Goal: Book appointment/travel/reservation

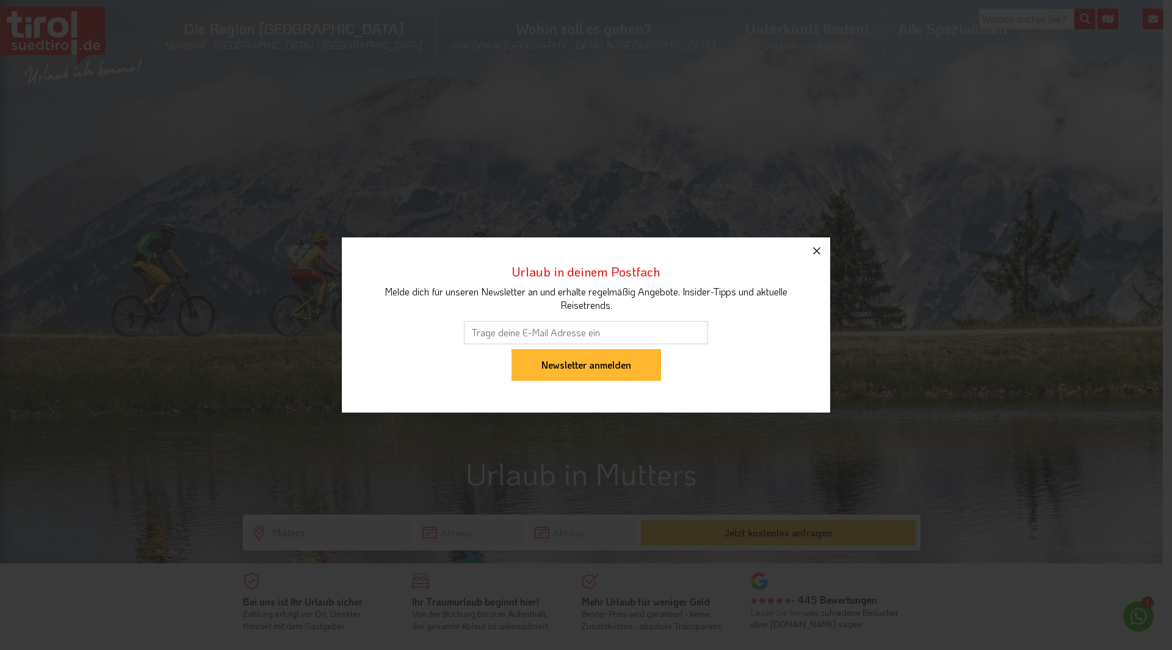
click at [816, 250] on icon "button" at bounding box center [816, 250] width 7 height 7
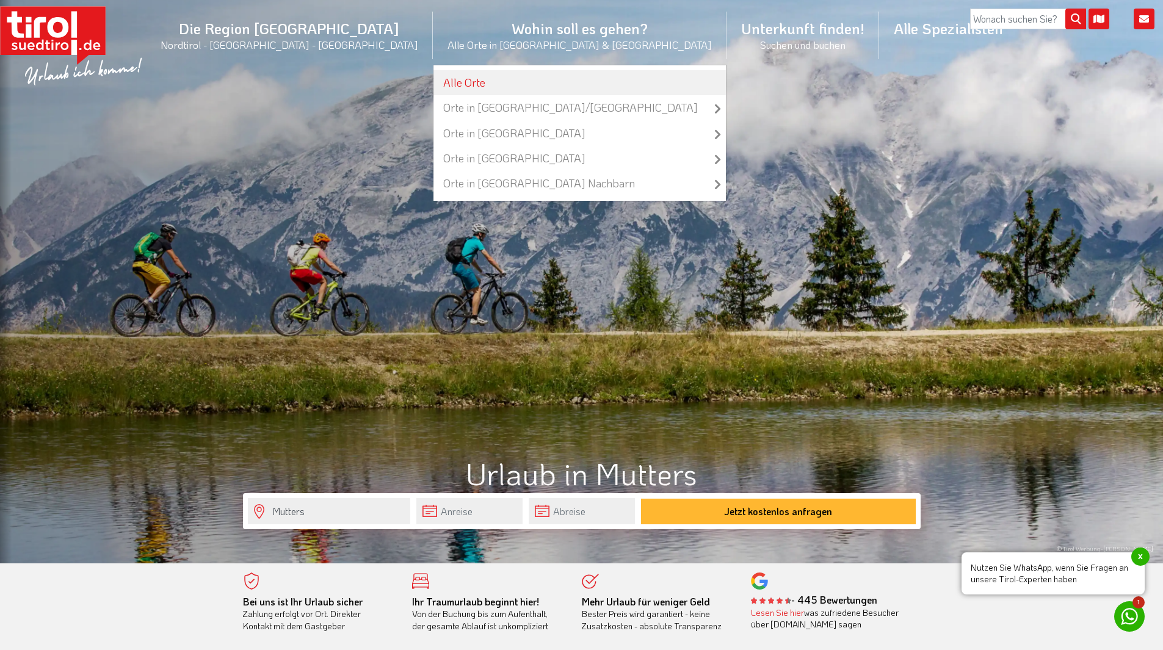
click at [474, 82] on link "Alle Orte" at bounding box center [579, 82] width 292 height 25
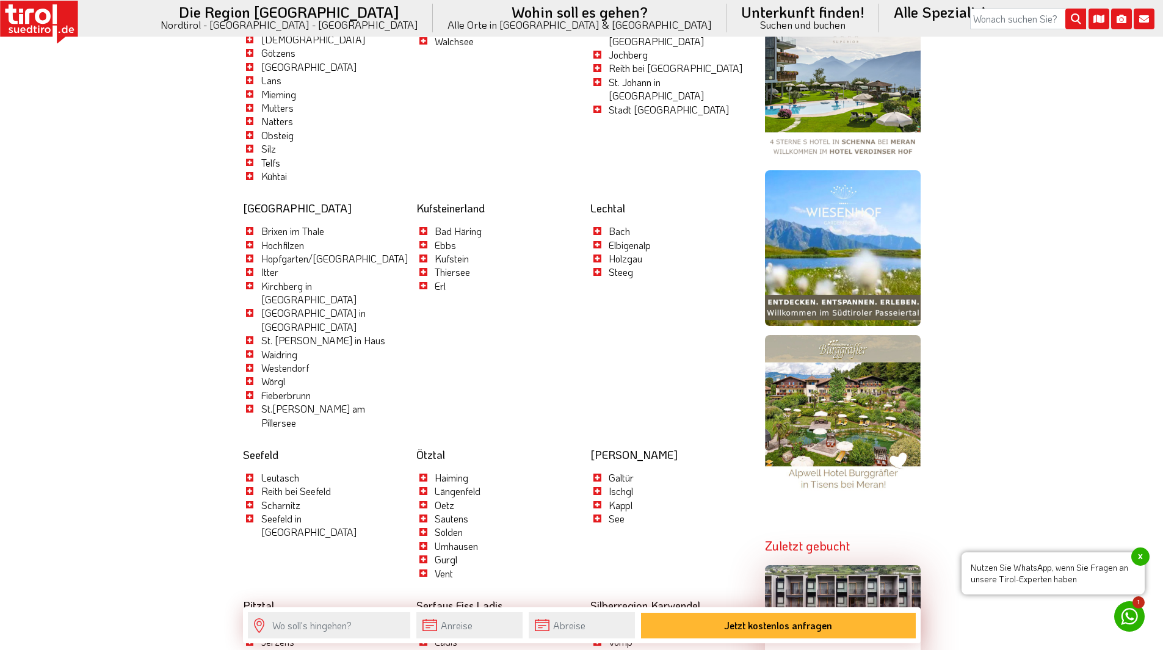
scroll to position [977, 0]
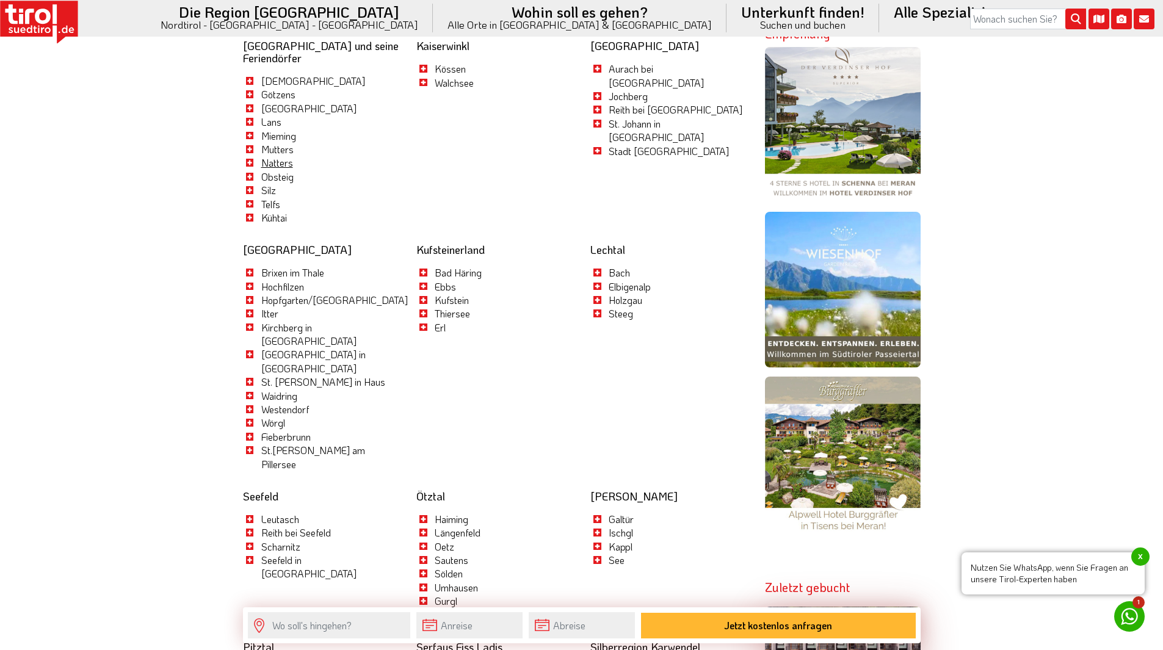
click at [269, 162] on link "Natters" at bounding box center [277, 162] width 32 height 13
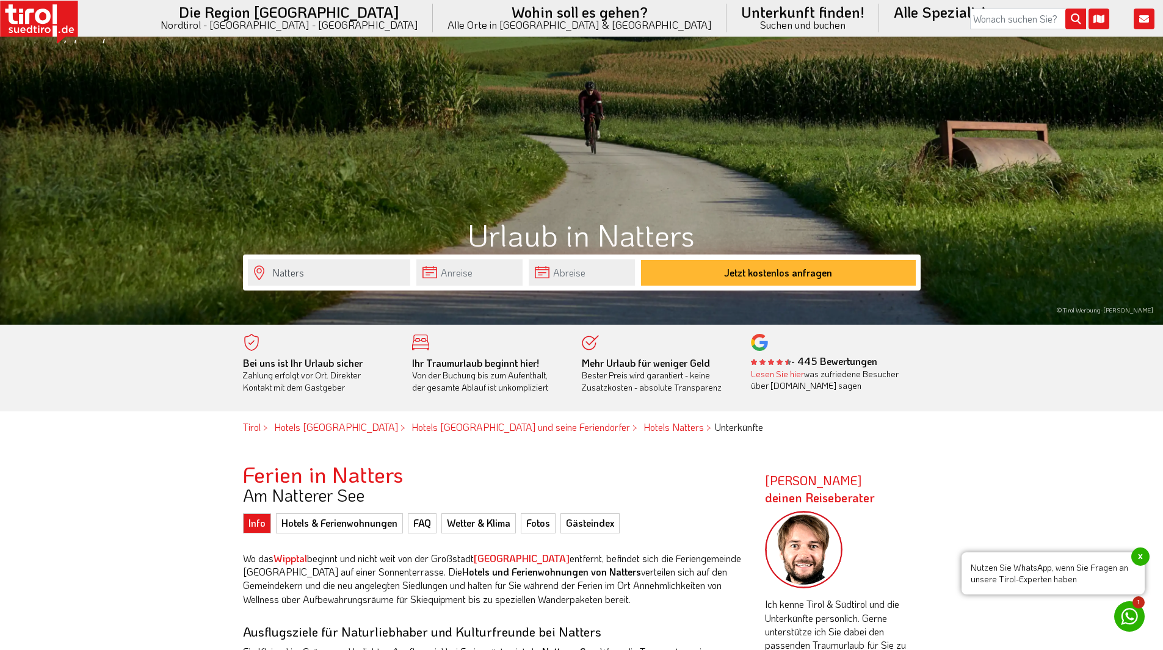
scroll to position [244, 0]
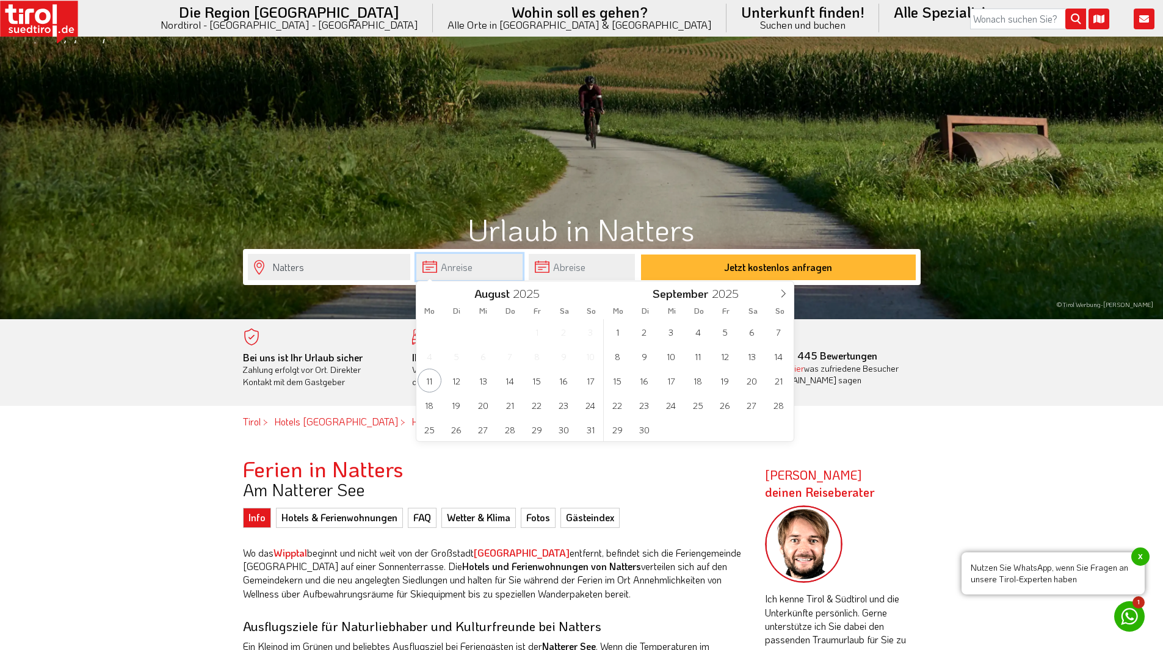
click at [452, 274] on input "text" at bounding box center [469, 267] width 106 height 26
click at [747, 356] on span "13" at bounding box center [752, 356] width 24 height 24
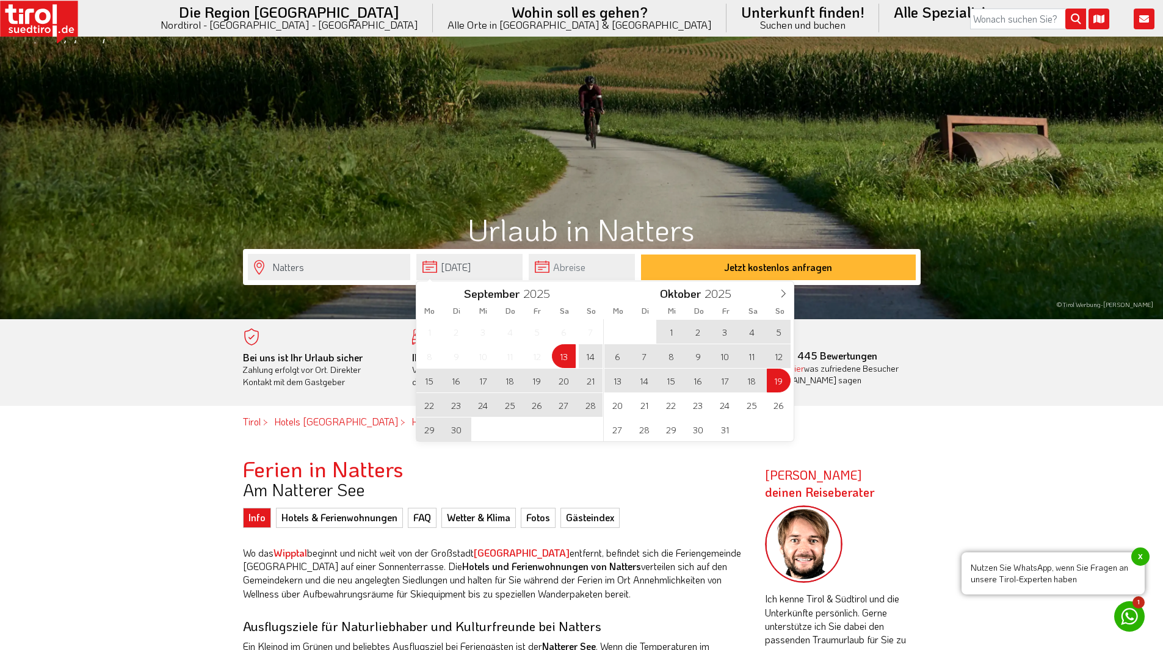
click at [783, 377] on span "19" at bounding box center [779, 381] width 24 height 24
type input "13-09-2025"
type input "19-10-2025"
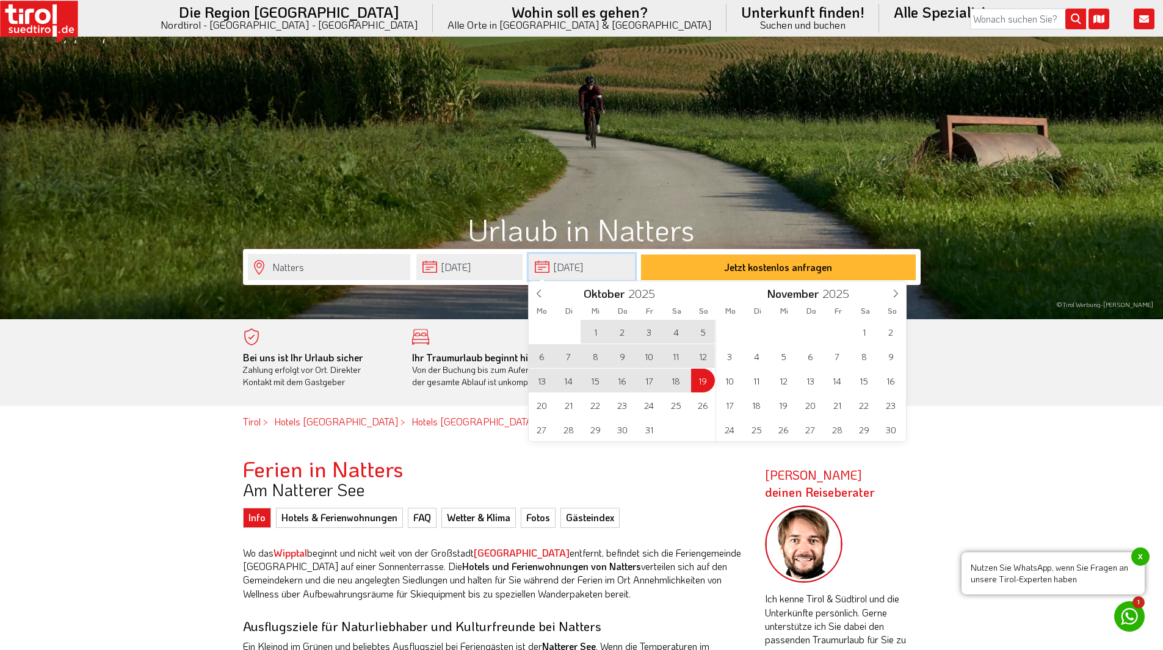
click at [582, 270] on input "19-10-2025" at bounding box center [582, 267] width 106 height 26
click at [542, 294] on icon at bounding box center [539, 293] width 9 height 9
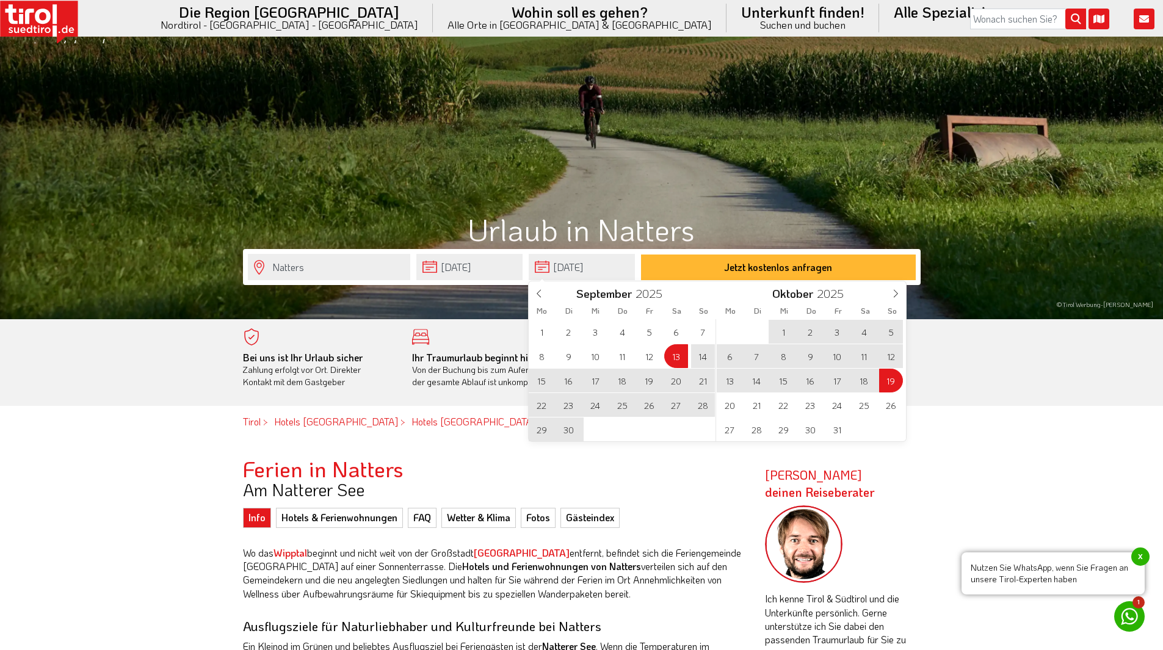
click at [700, 383] on span "21" at bounding box center [703, 381] width 24 height 24
type input "13-09-2025"
type input "21-09-2025"
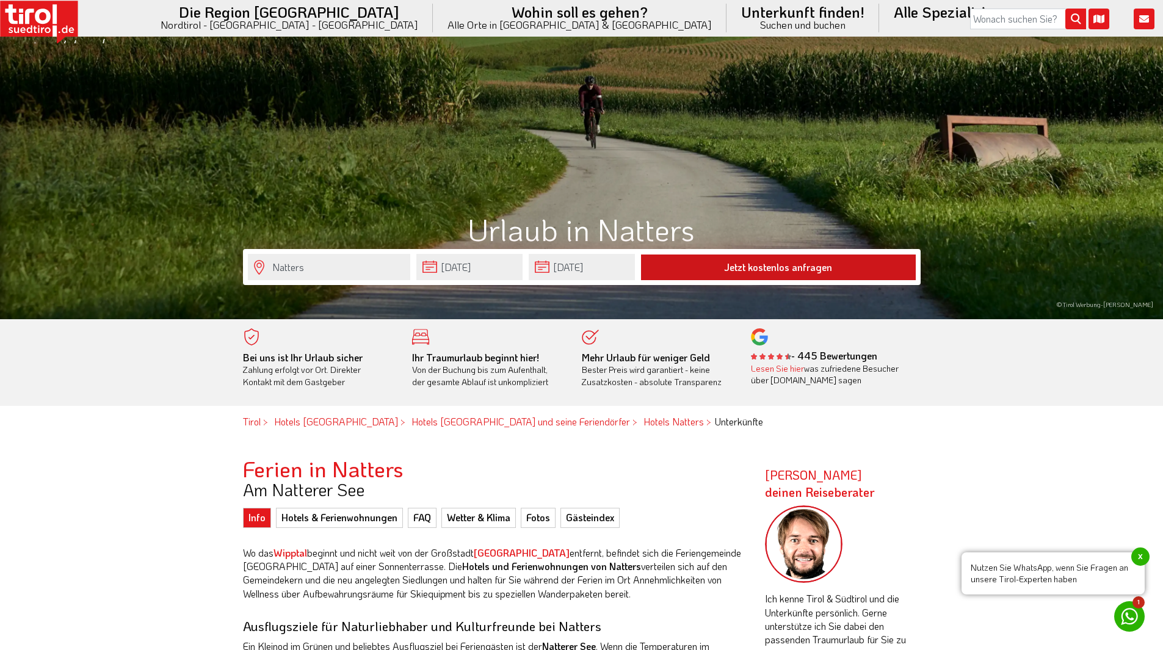
click at [743, 270] on button "Jetzt kostenlos anfragen" at bounding box center [778, 268] width 275 height 26
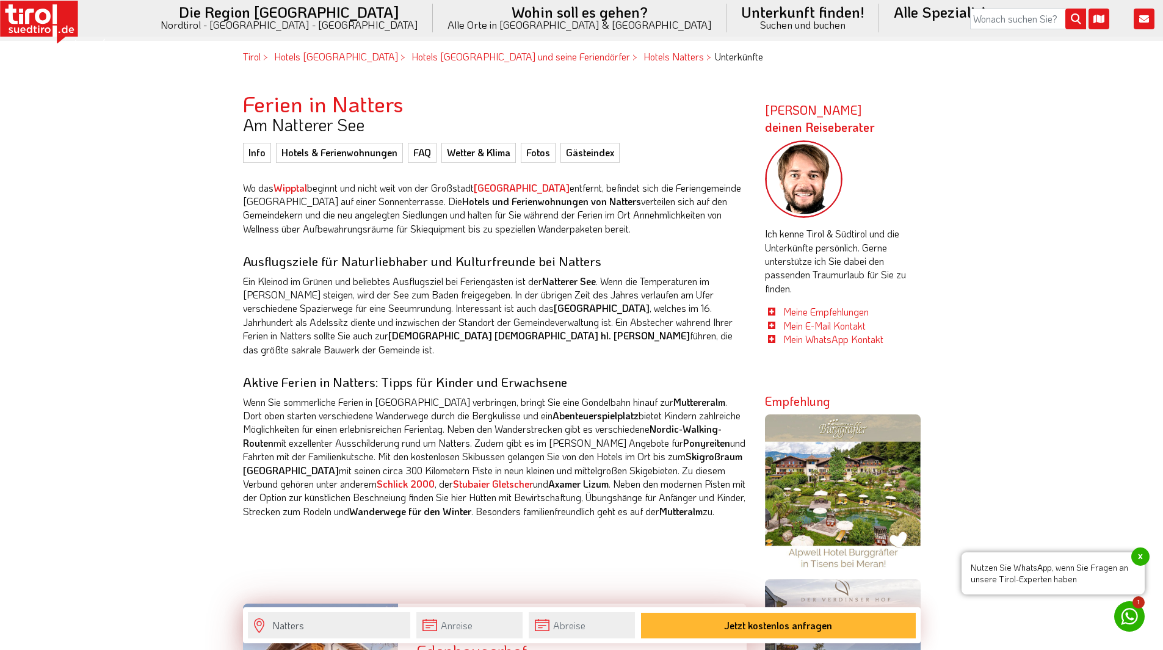
scroll to position [611, 0]
click at [464, 154] on link "Wetter & Klima" at bounding box center [478, 152] width 74 height 20
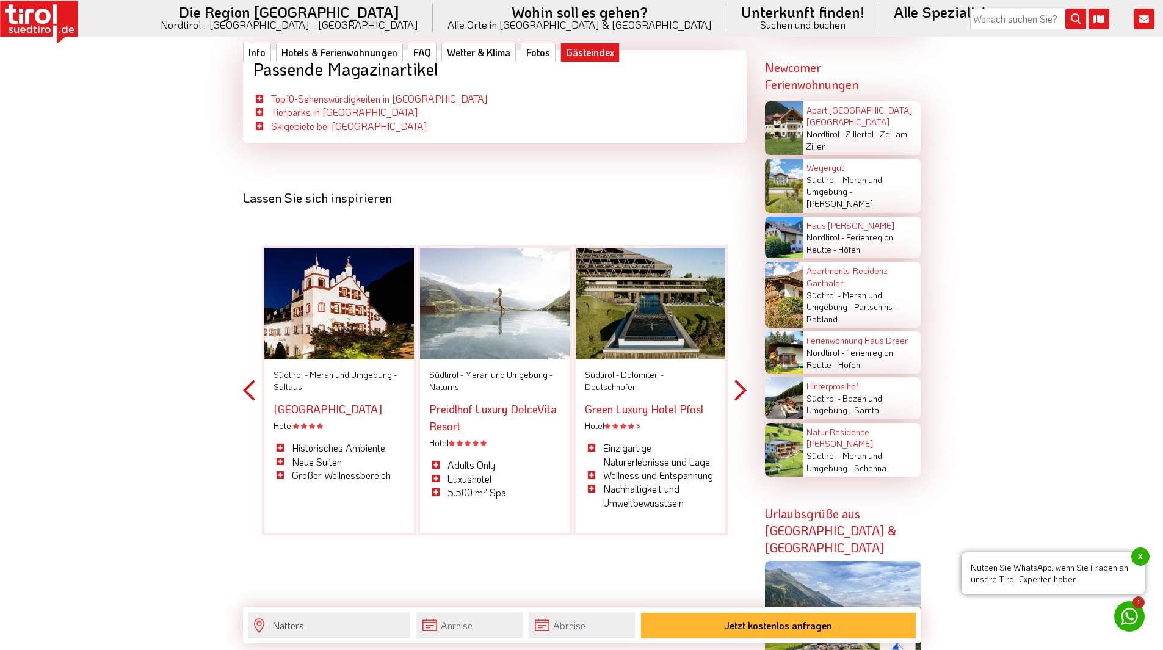
scroll to position [3047, 0]
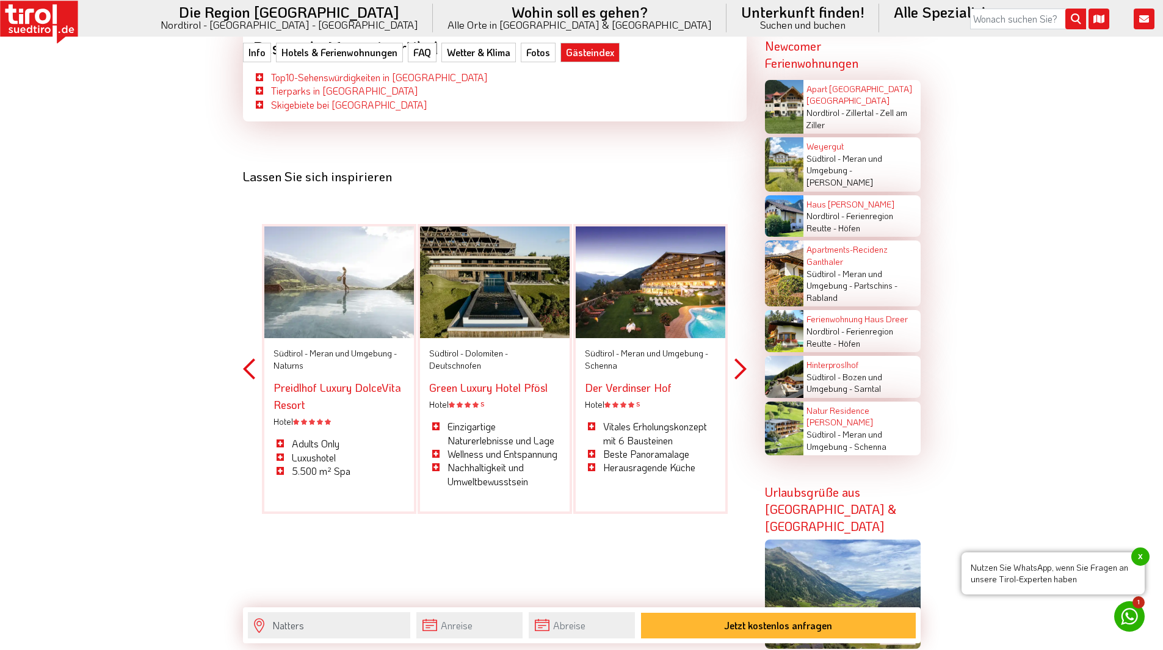
click at [741, 343] on button "Next" at bounding box center [741, 369] width 12 height 358
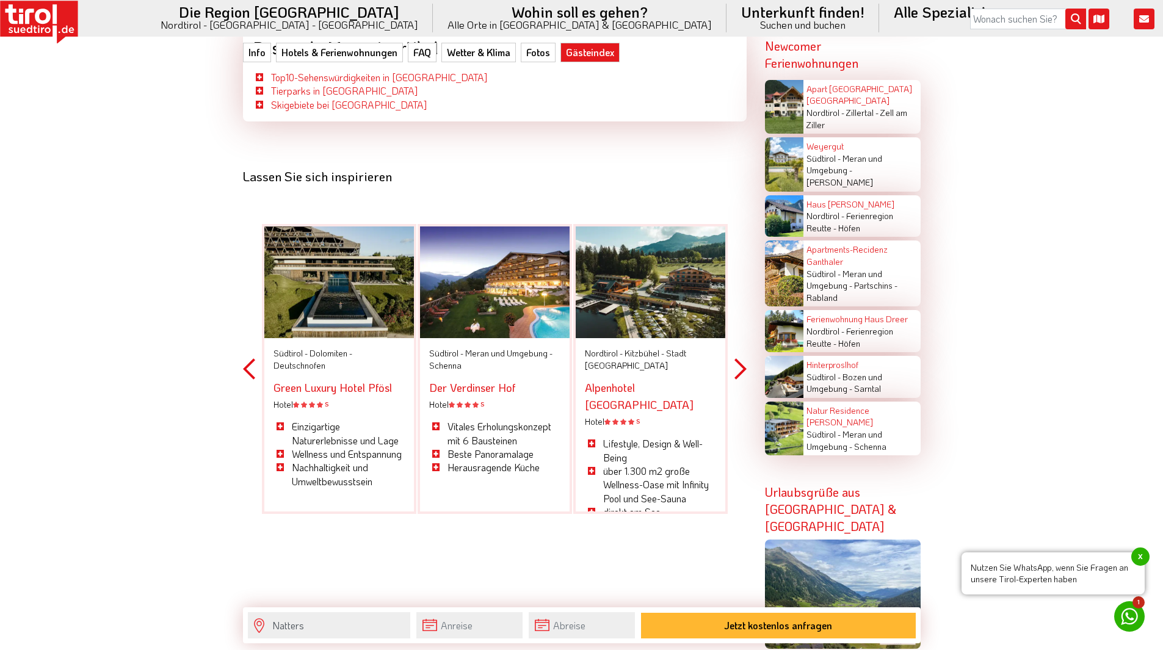
click at [738, 341] on button "Next" at bounding box center [741, 369] width 12 height 358
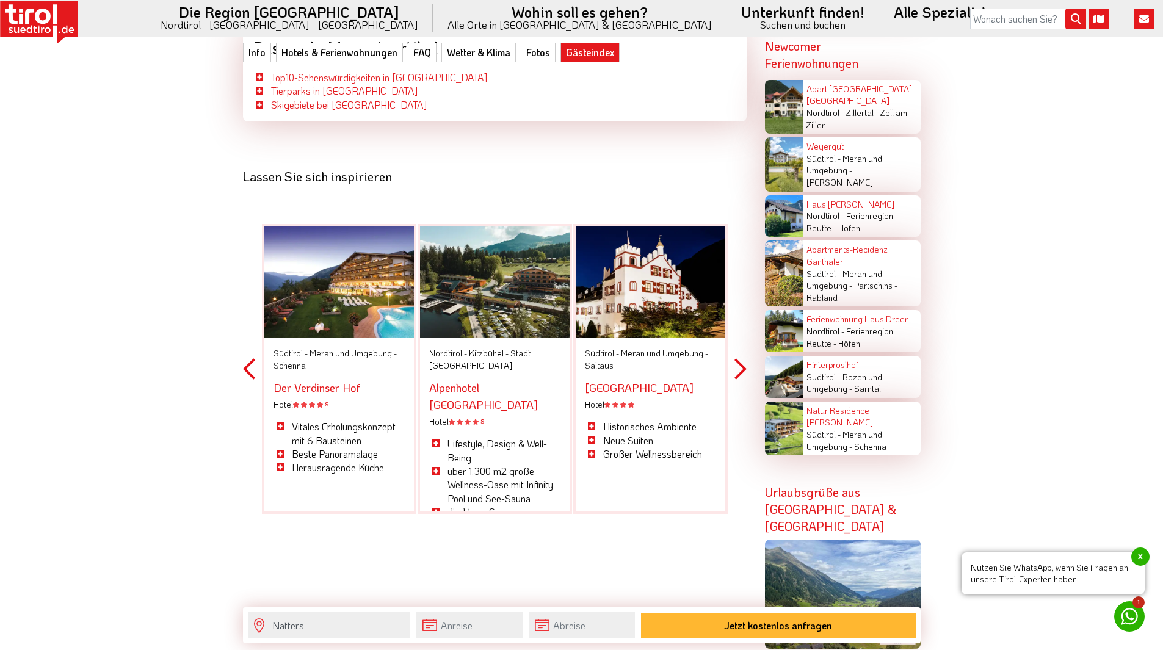
click at [738, 341] on button "Next" at bounding box center [741, 369] width 12 height 358
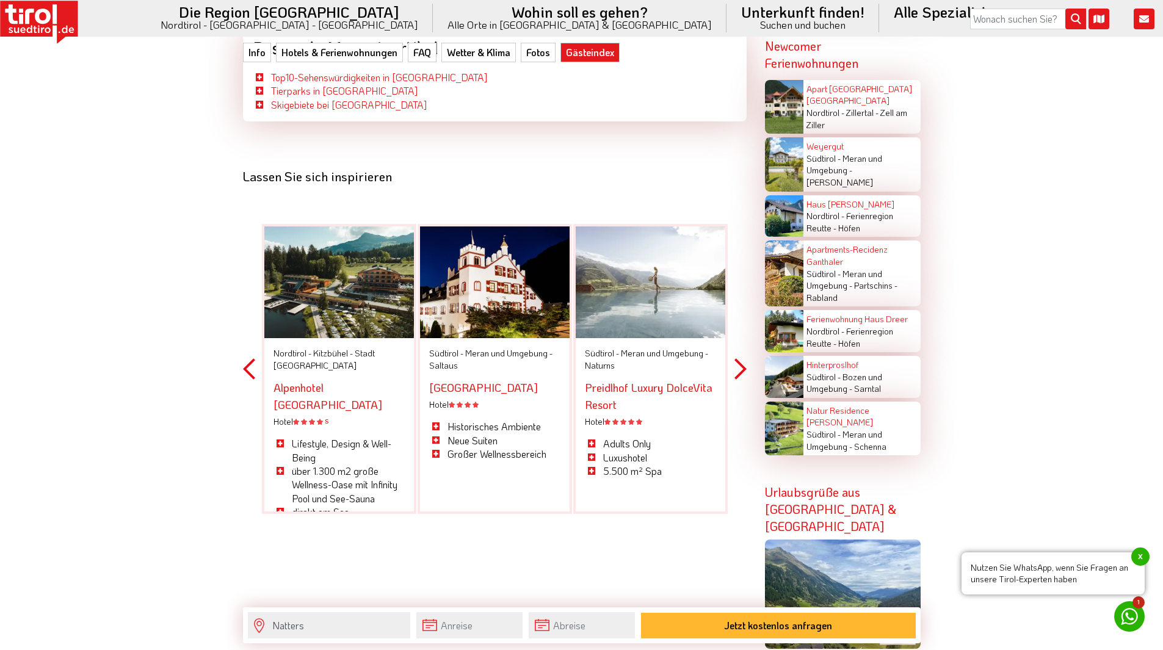
click at [738, 341] on button "Next" at bounding box center [741, 369] width 12 height 358
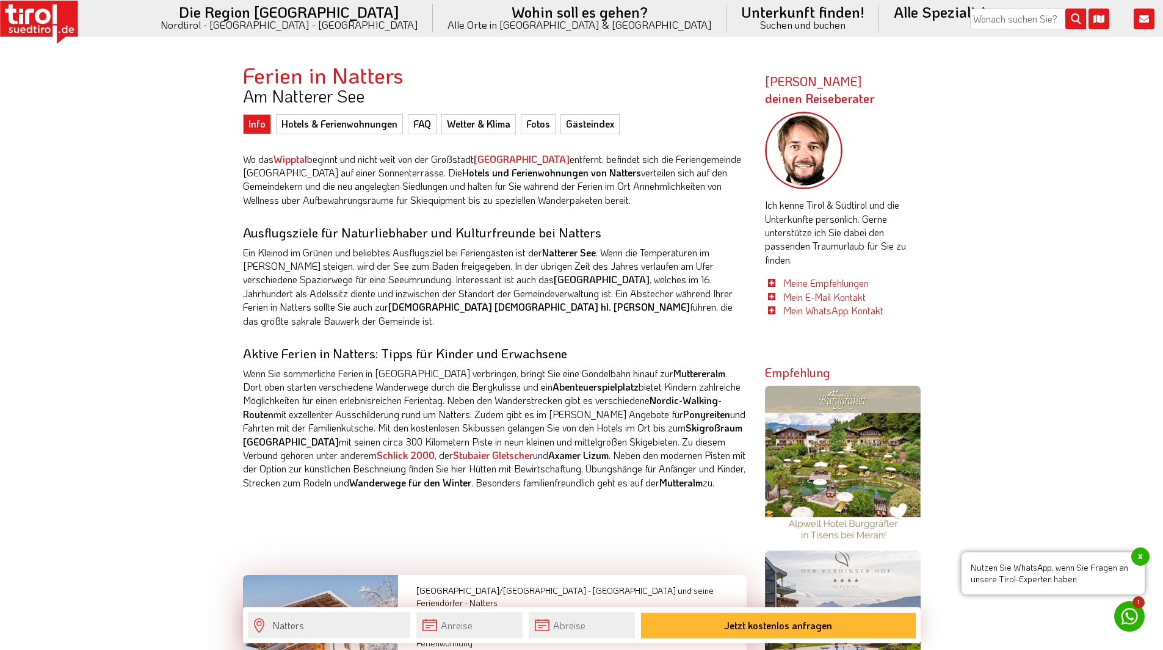
scroll to position [666, 0]
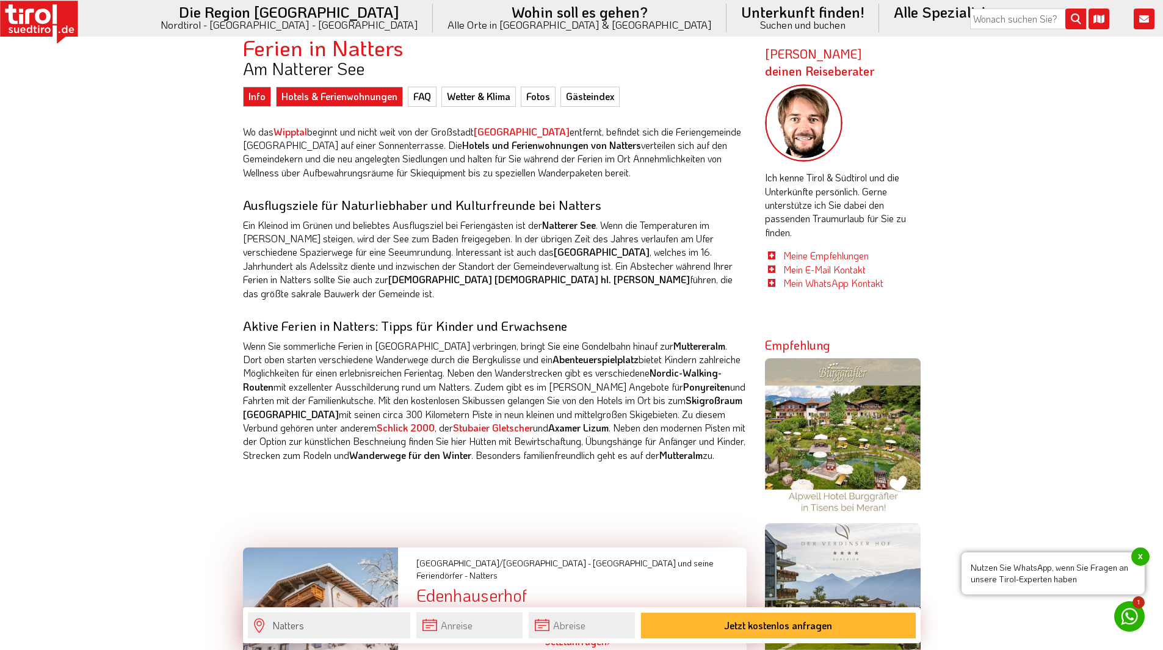
click at [338, 97] on link "Hotels & Ferienwohnungen" at bounding box center [339, 97] width 127 height 20
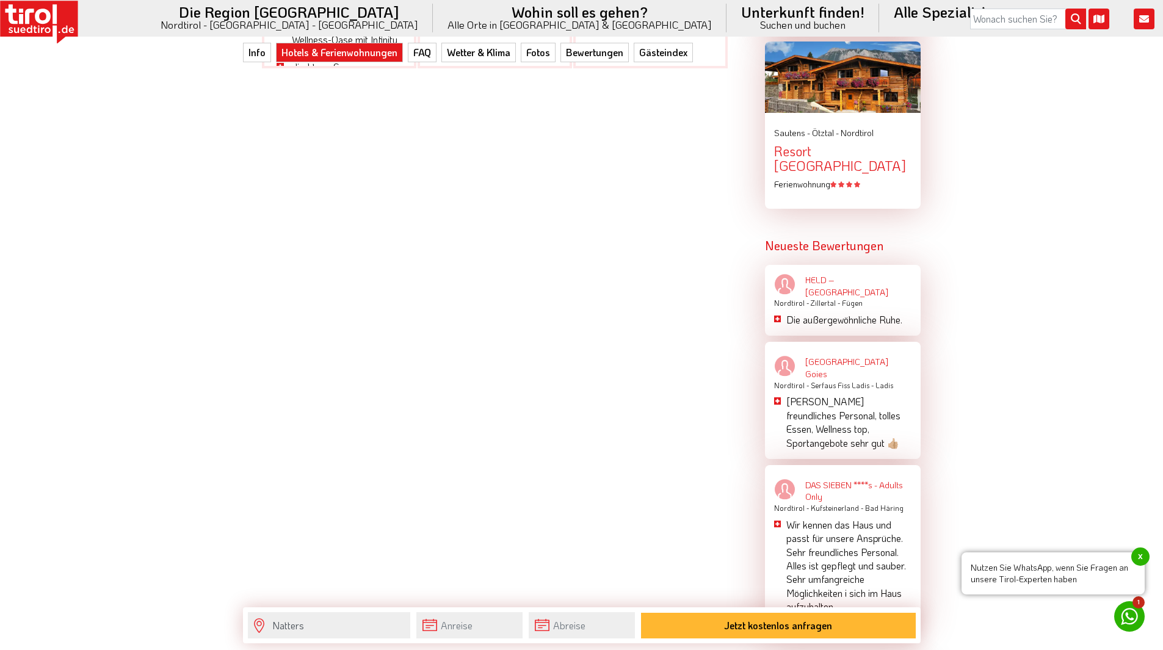
scroll to position [1893, 0]
